Goal: Task Accomplishment & Management: Manage account settings

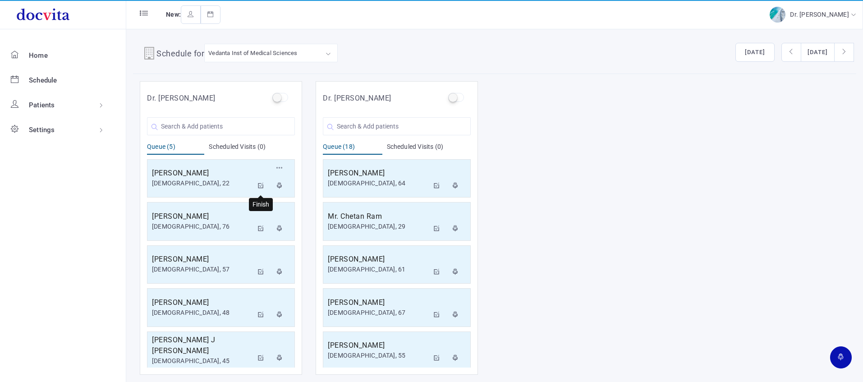
scroll to position [48, 0]
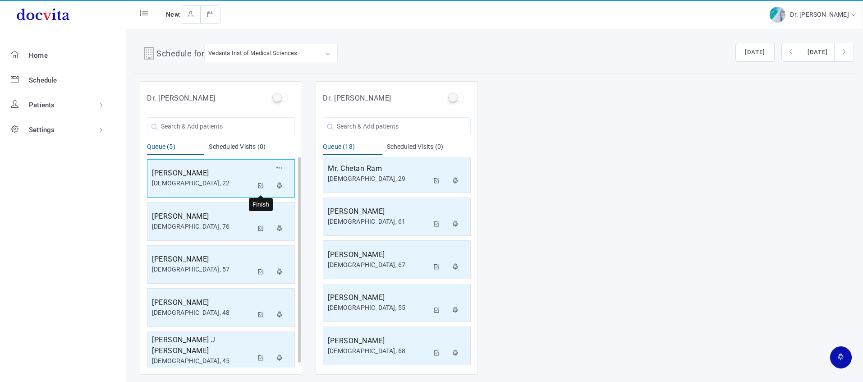
click at [262, 185] on icon at bounding box center [261, 186] width 6 height 6
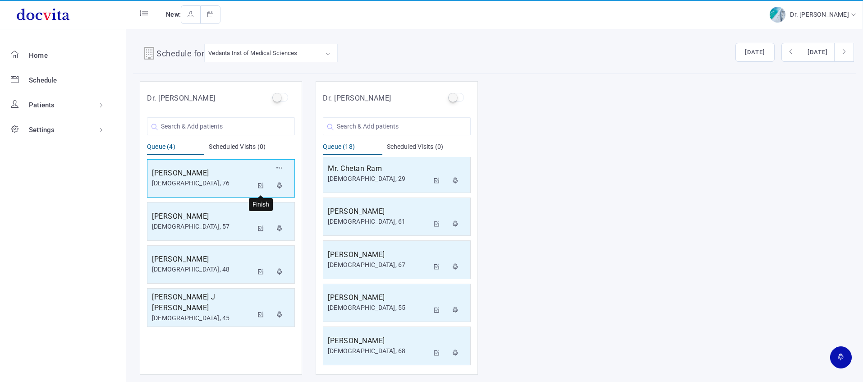
drag, startPoint x: 262, startPoint y: 184, endPoint x: 268, endPoint y: 165, distance: 19.7
click at [262, 183] on icon at bounding box center [261, 186] width 6 height 6
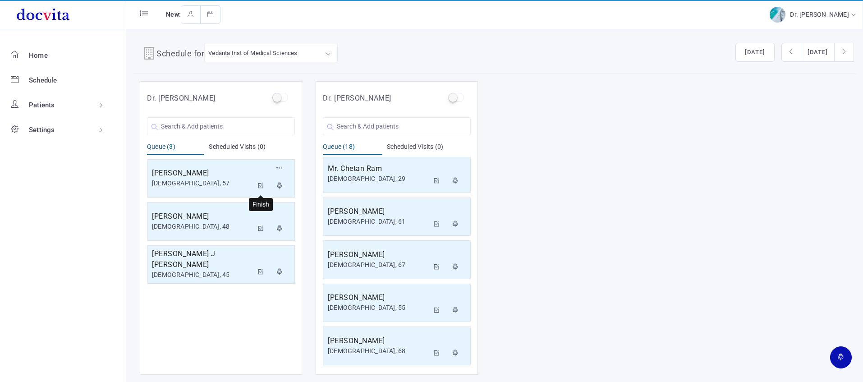
click at [261, 184] on icon at bounding box center [261, 186] width 6 height 6
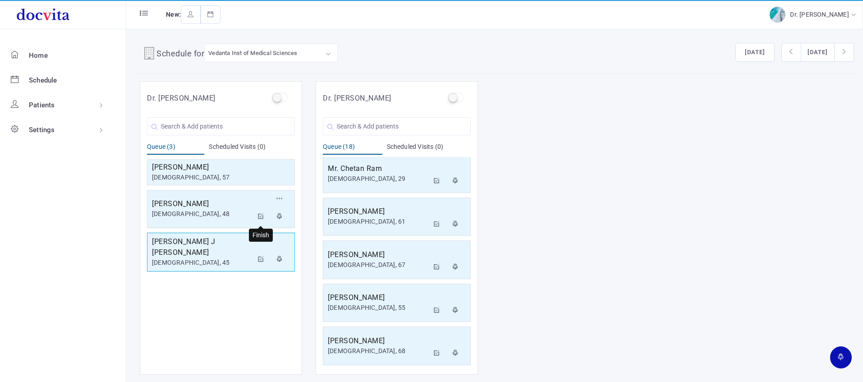
click at [261, 217] on icon at bounding box center [261, 216] width 6 height 6
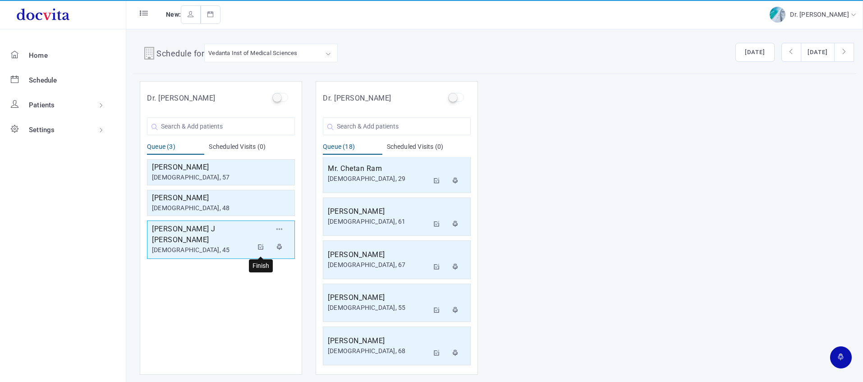
drag, startPoint x: 264, startPoint y: 247, endPoint x: 274, endPoint y: 222, distance: 27.3
click at [264, 247] on icon at bounding box center [261, 247] width 6 height 6
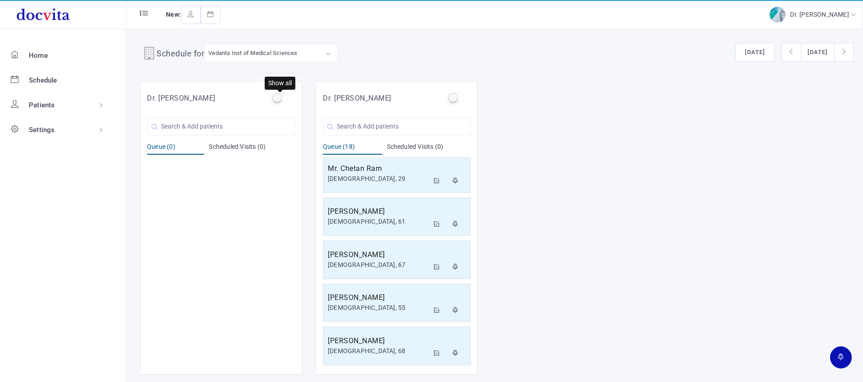
click at [279, 98] on label at bounding box center [280, 97] width 16 height 9
click at [278, 98] on input "checkbox" at bounding box center [275, 96] width 6 height 6
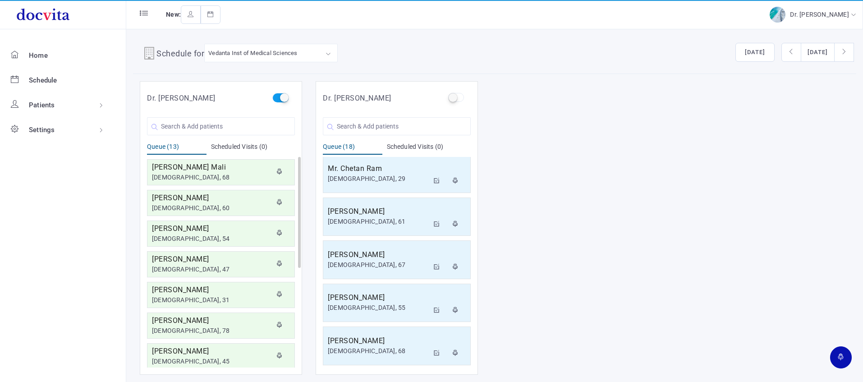
click at [280, 98] on label at bounding box center [280, 97] width 16 height 9
click at [278, 98] on input "checkbox" at bounding box center [275, 96] width 6 height 6
checkbox input "false"
